Goal: Information Seeking & Learning: Learn about a topic

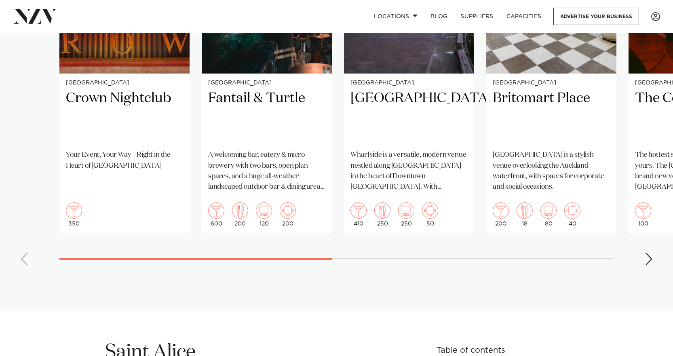
scroll to position [767, 0]
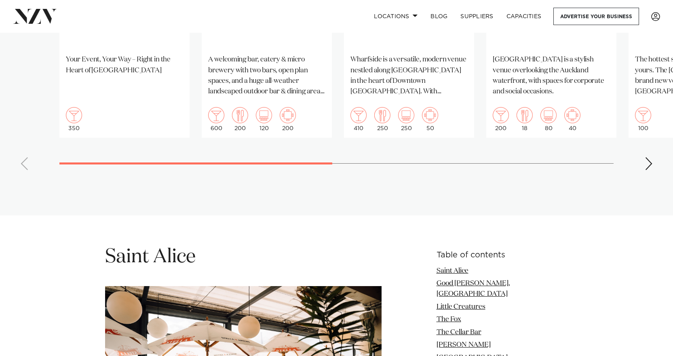
click at [649, 166] on div "Next slide" at bounding box center [648, 163] width 8 height 13
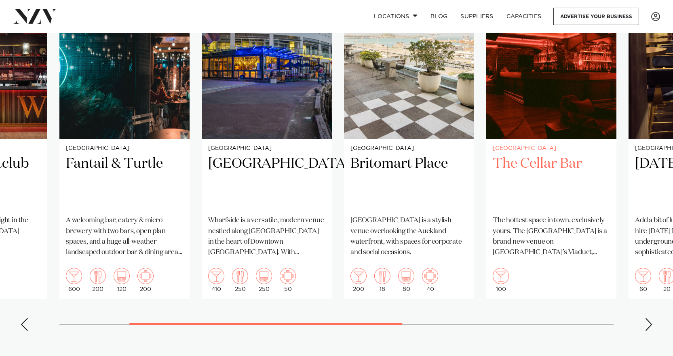
scroll to position [606, 0]
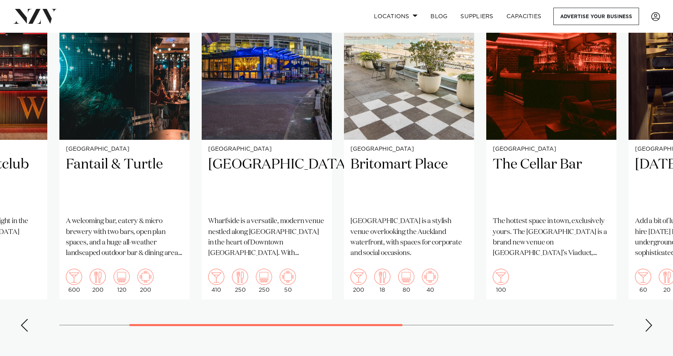
click at [649, 326] on div "Next slide" at bounding box center [648, 325] width 8 height 13
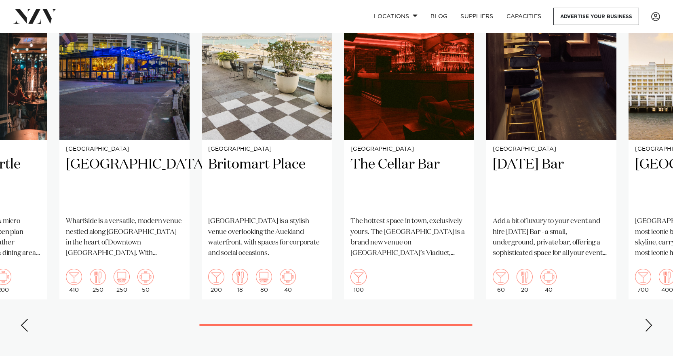
click at [649, 326] on div "Next slide" at bounding box center [648, 325] width 8 height 13
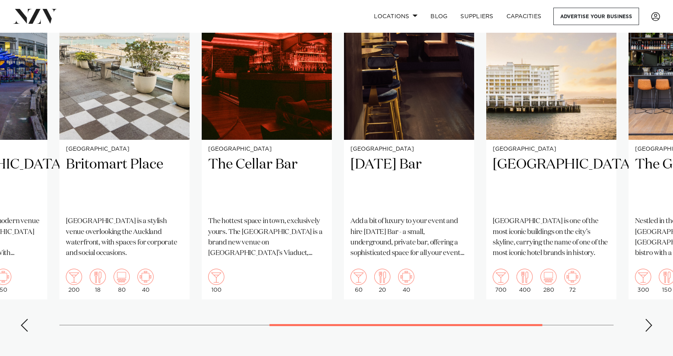
click at [649, 326] on div "Next slide" at bounding box center [648, 325] width 8 height 13
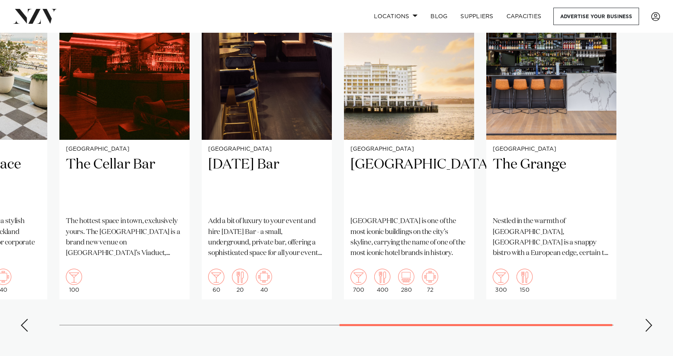
click at [649, 326] on div "Next slide" at bounding box center [648, 325] width 8 height 13
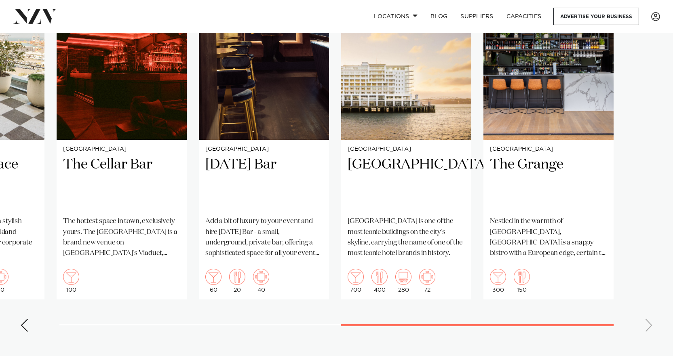
click at [24, 322] on div "Previous slide" at bounding box center [24, 325] width 8 height 13
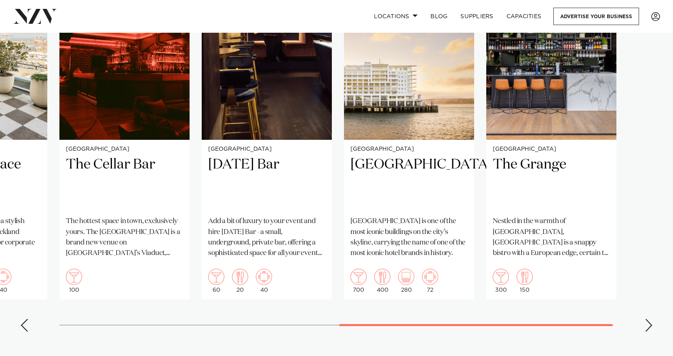
click at [23, 330] on div "Previous slide" at bounding box center [24, 325] width 8 height 13
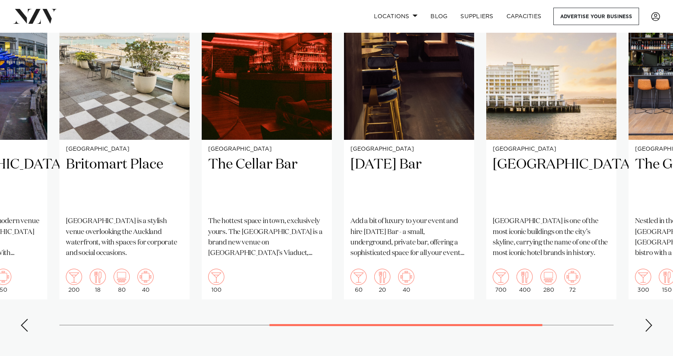
click at [23, 329] on div "Previous slide" at bounding box center [24, 325] width 8 height 13
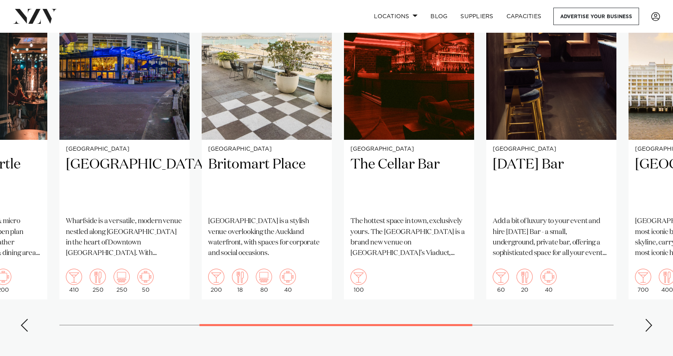
click at [23, 329] on div "Previous slide" at bounding box center [24, 325] width 8 height 13
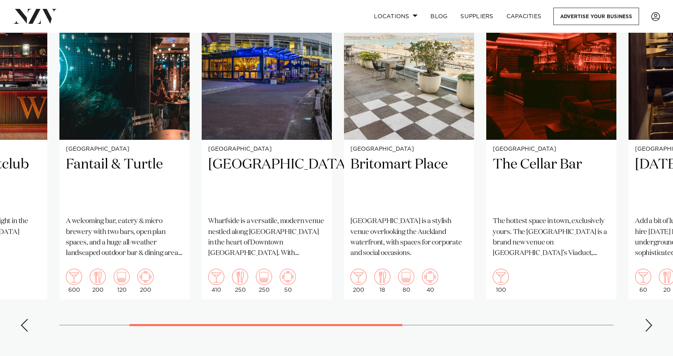
click at [23, 329] on div "Previous slide" at bounding box center [24, 325] width 8 height 13
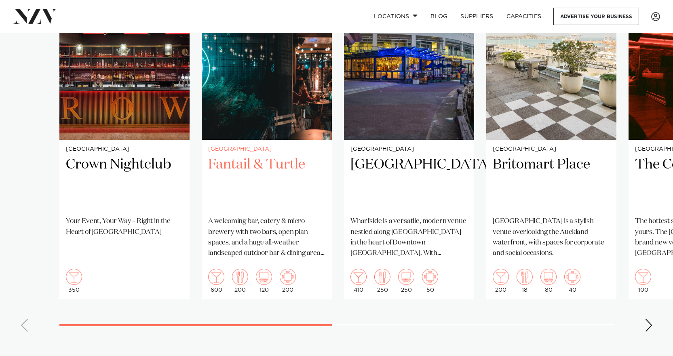
click at [263, 95] on img "2 / 8" at bounding box center [267, 52] width 130 height 175
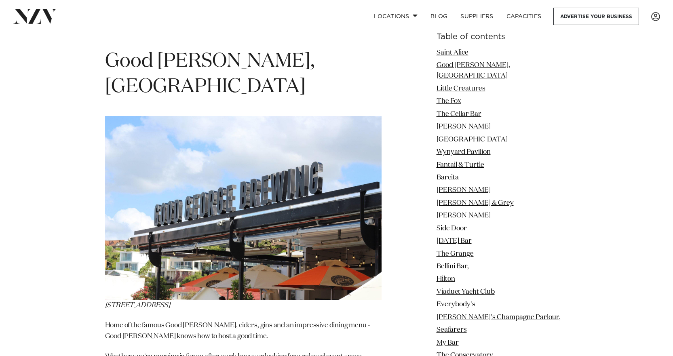
scroll to position [1414, 0]
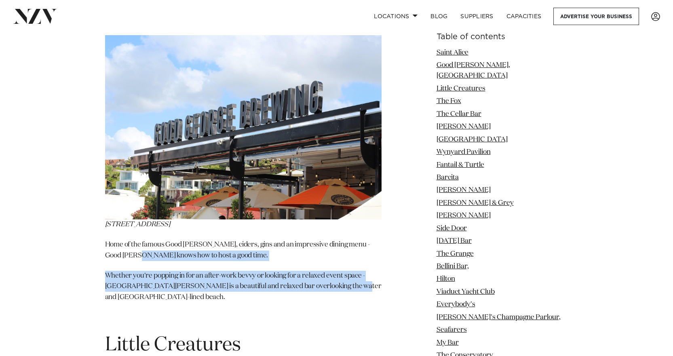
drag, startPoint x: 127, startPoint y: 212, endPoint x: 391, endPoint y: 241, distance: 265.7
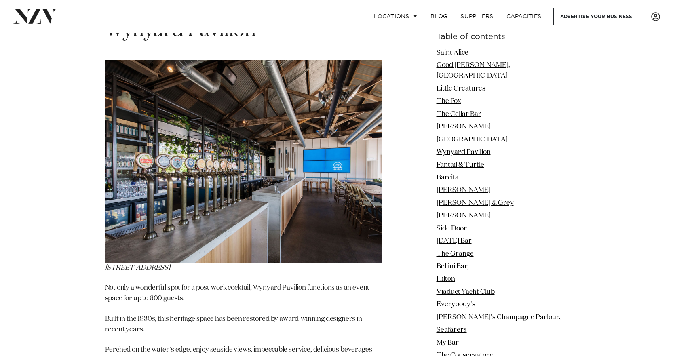
scroll to position [3595, 0]
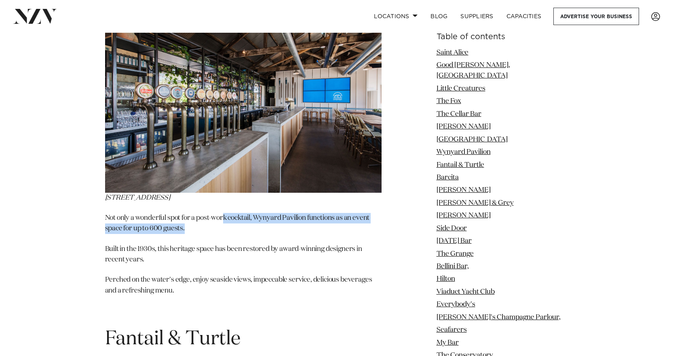
drag, startPoint x: 225, startPoint y: 155, endPoint x: 372, endPoint y: 170, distance: 146.9
click at [372, 213] on p "Not only a wonderful spot for a post-work cocktail, Wynyard Pavilion functions …" at bounding box center [243, 223] width 276 height 21
drag, startPoint x: 319, startPoint y: 172, endPoint x: 109, endPoint y: 156, distance: 210.3
click at [109, 213] on p "Not only a wonderful spot for a post-work cocktail, Wynyard Pavilion functions …" at bounding box center [243, 223] width 276 height 21
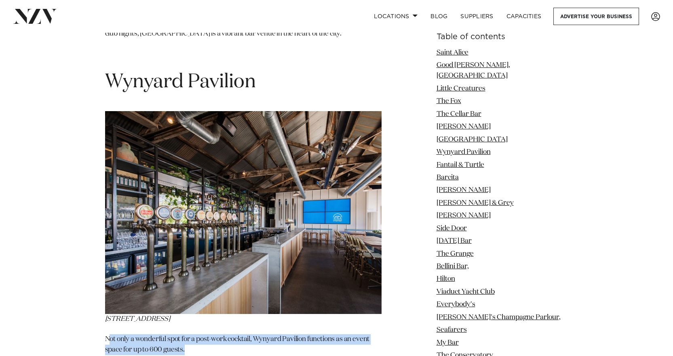
scroll to position [3676, 0]
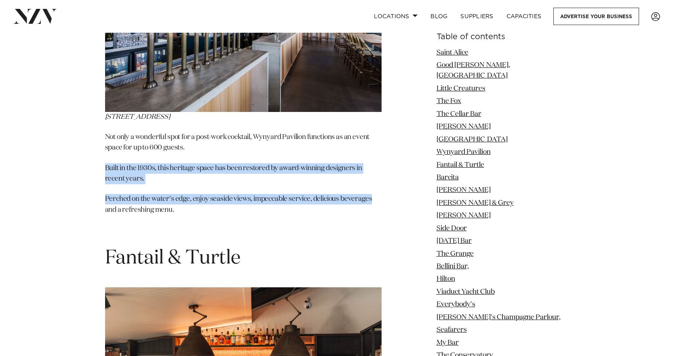
drag, startPoint x: 101, startPoint y: 98, endPoint x: 374, endPoint y: 140, distance: 275.9
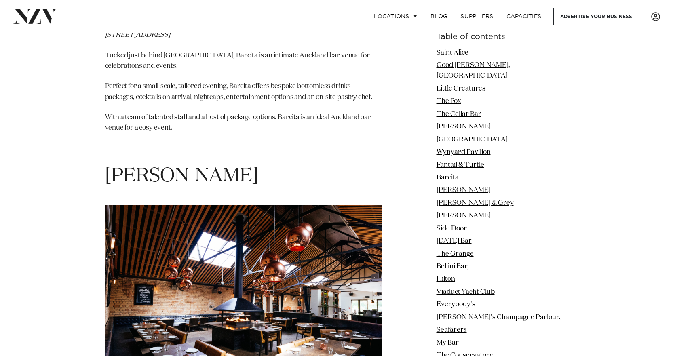
scroll to position [4403, 0]
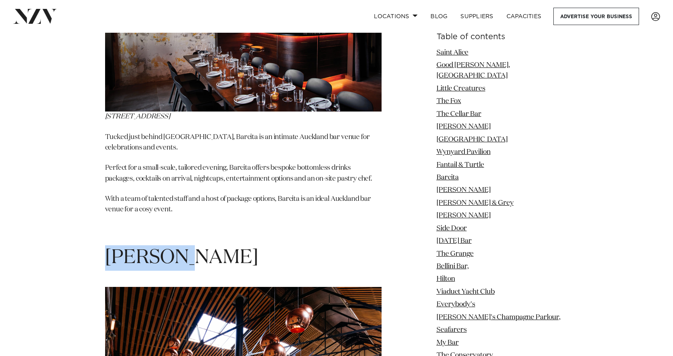
drag, startPoint x: 188, startPoint y: 201, endPoint x: 79, endPoint y: 196, distance: 108.8
copy span "[PERSON_NAME]"
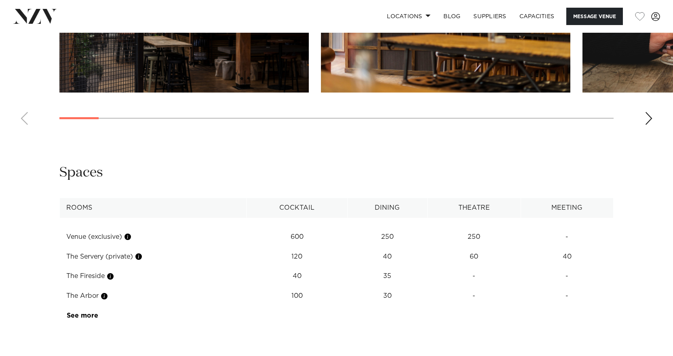
scroll to position [1050, 0]
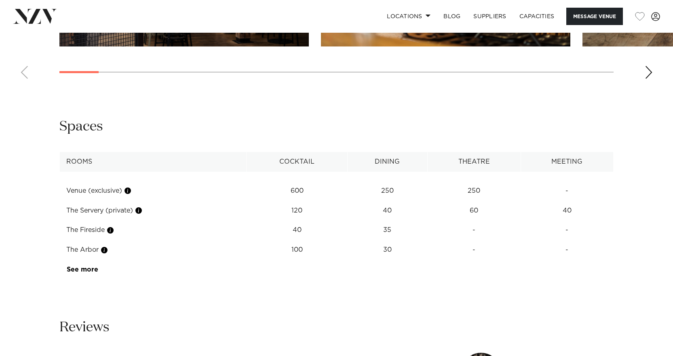
drag, startPoint x: 335, startPoint y: 189, endPoint x: 598, endPoint y: 199, distance: 263.5
click at [598, 199] on tr "Venue (exclusive) 600 250 250 -" at bounding box center [336, 191] width 553 height 20
click at [565, 201] on td "40" at bounding box center [566, 211] width 93 height 20
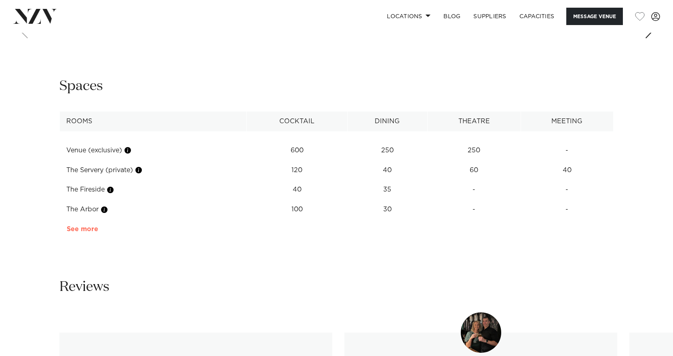
click at [74, 227] on link "See more" at bounding box center [98, 229] width 63 height 6
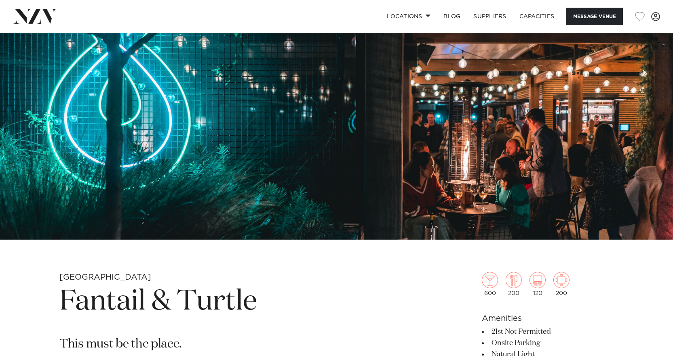
scroll to position [0, 0]
